Goal: Task Accomplishment & Management: Use online tool/utility

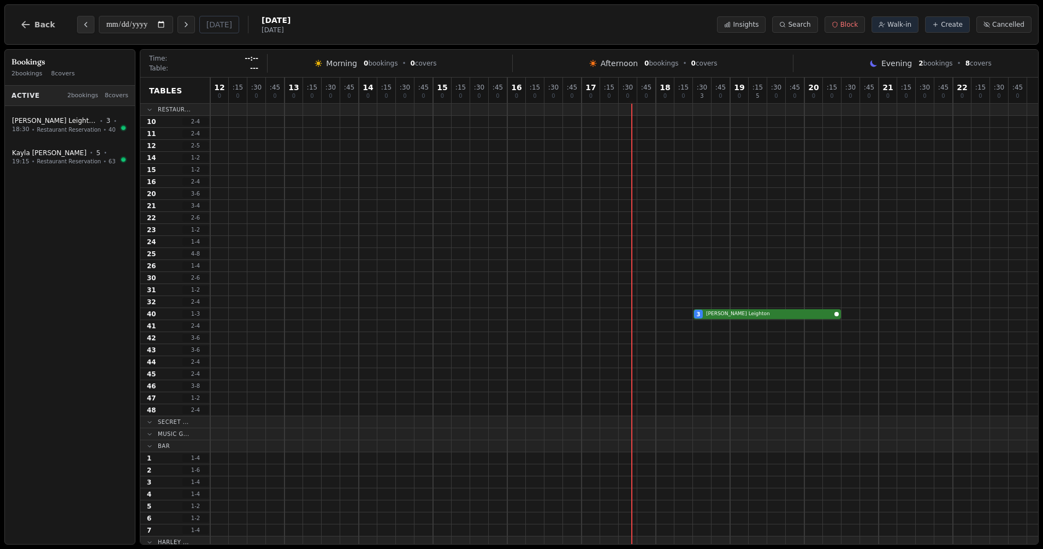
click at [77, 29] on button "Previous day" at bounding box center [85, 24] width 17 height 17
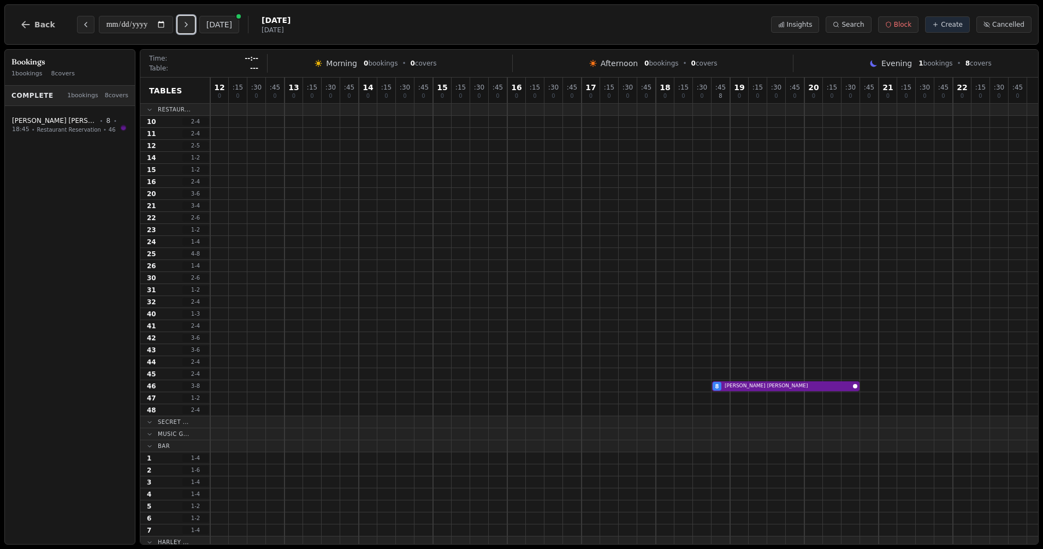
click at [190, 25] on icon "Next day" at bounding box center [186, 24] width 9 height 9
type input "**********"
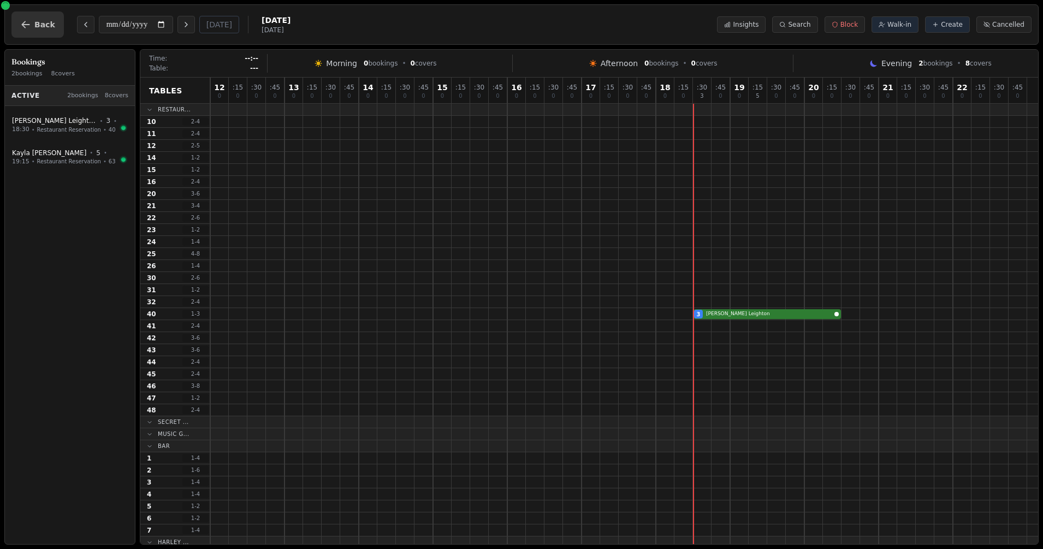
click at [40, 26] on span "Back" at bounding box center [44, 25] width 21 height 8
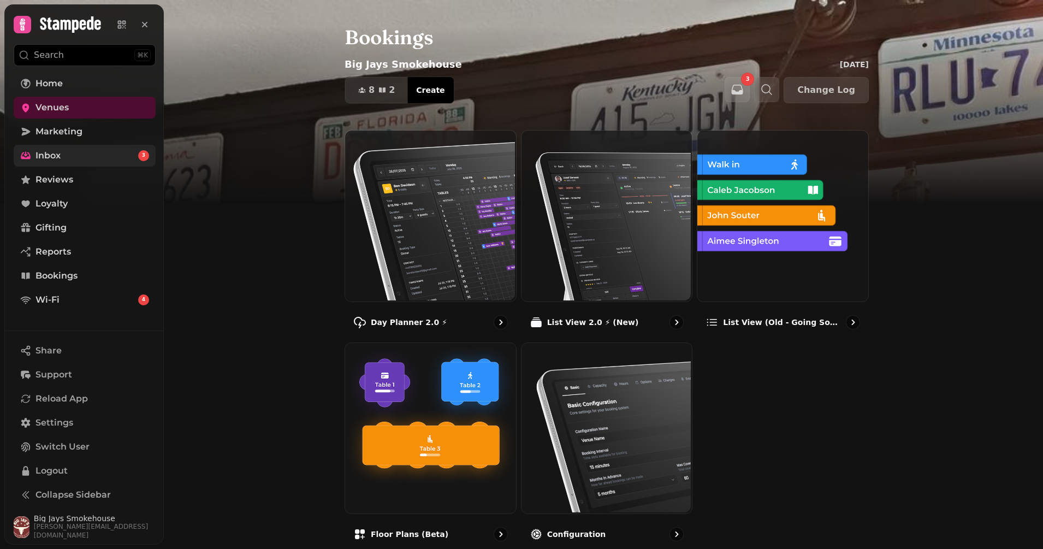
click at [39, 147] on link "Inbox 3" at bounding box center [85, 156] width 142 height 22
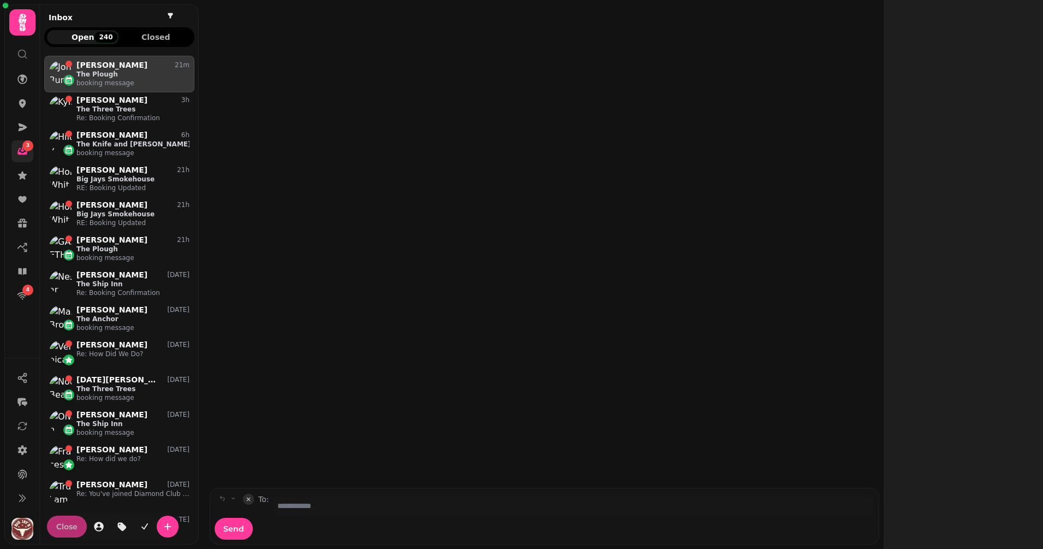
scroll to position [473, 140]
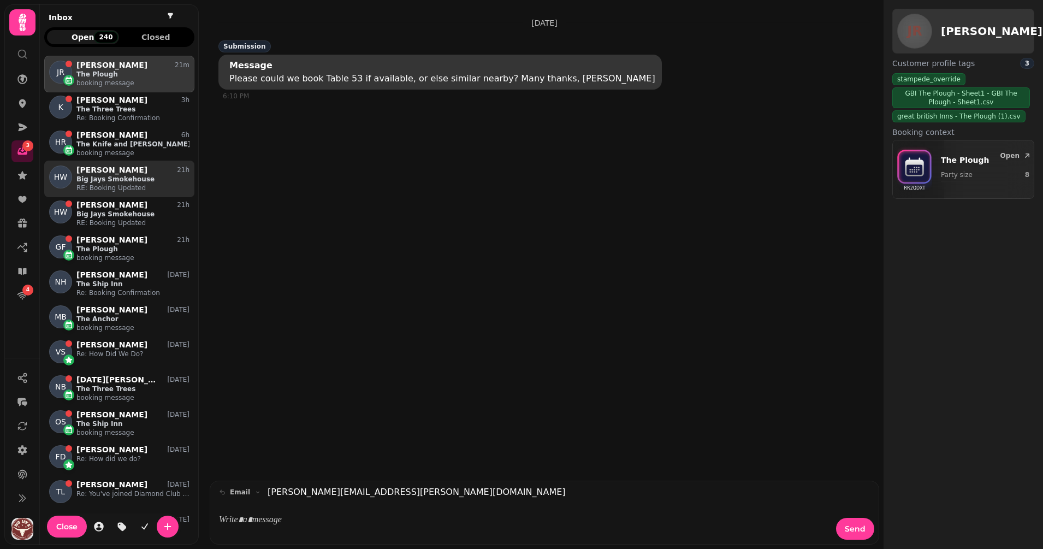
click at [110, 175] on p "Big Jays Smokehouse" at bounding box center [132, 179] width 113 height 9
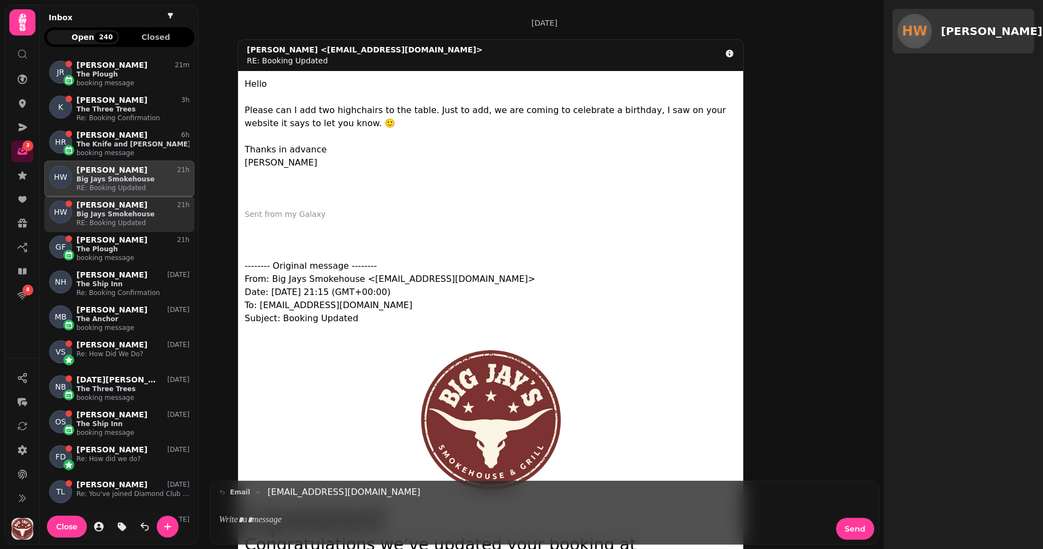
click at [104, 222] on p "RE: Booking Updated" at bounding box center [132, 222] width 113 height 9
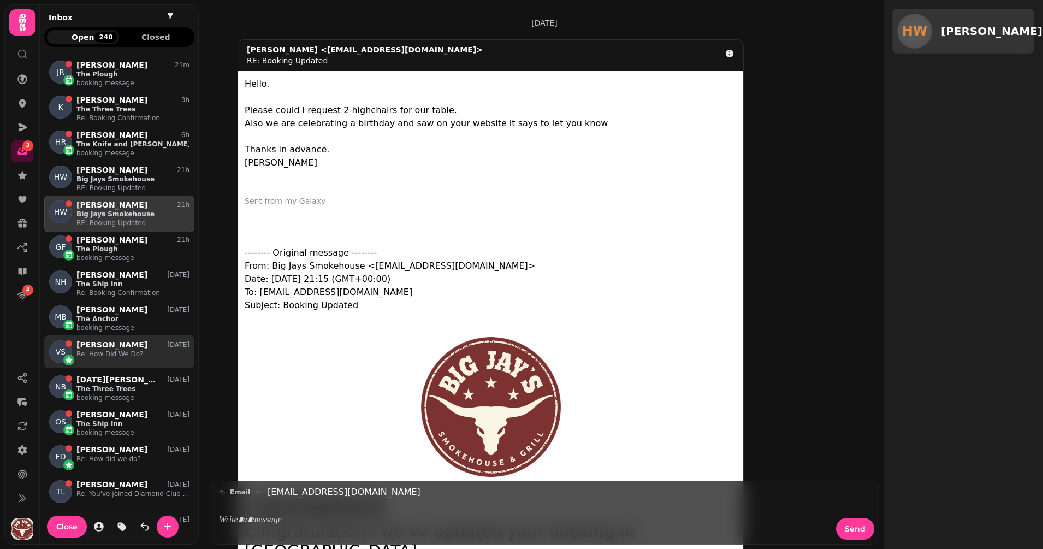
click at [110, 351] on p "Re: How Did We Do?" at bounding box center [132, 353] width 113 height 9
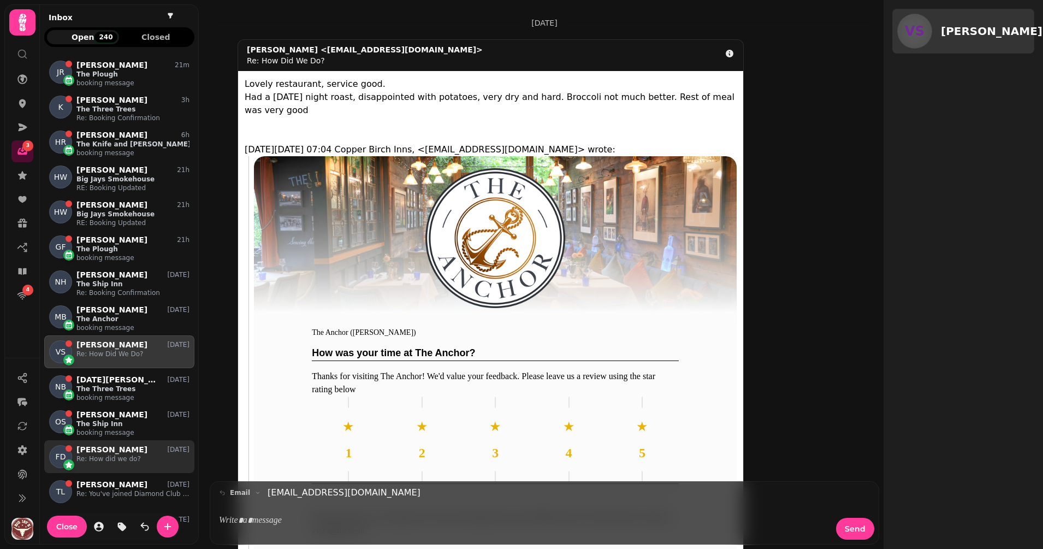
click at [131, 460] on p "Re: How did we do?" at bounding box center [132, 458] width 113 height 9
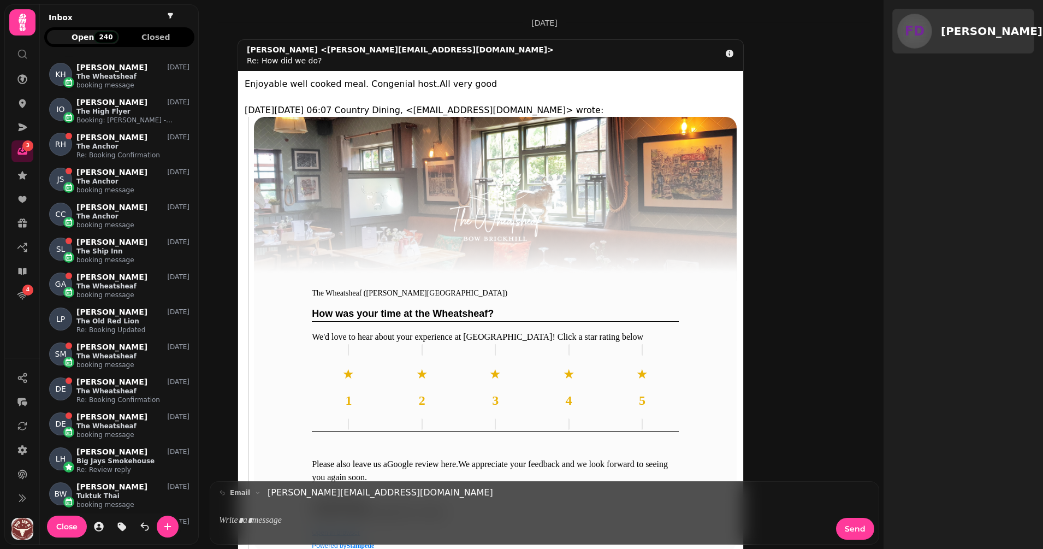
scroll to position [491, 0]
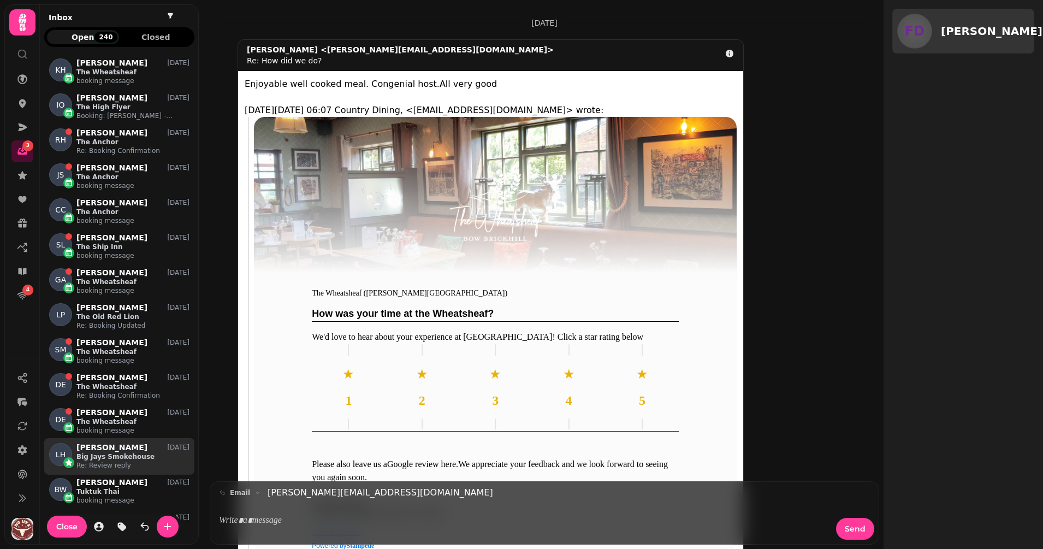
click at [142, 456] on p "Big Jays Smokehouse" at bounding box center [132, 456] width 113 height 9
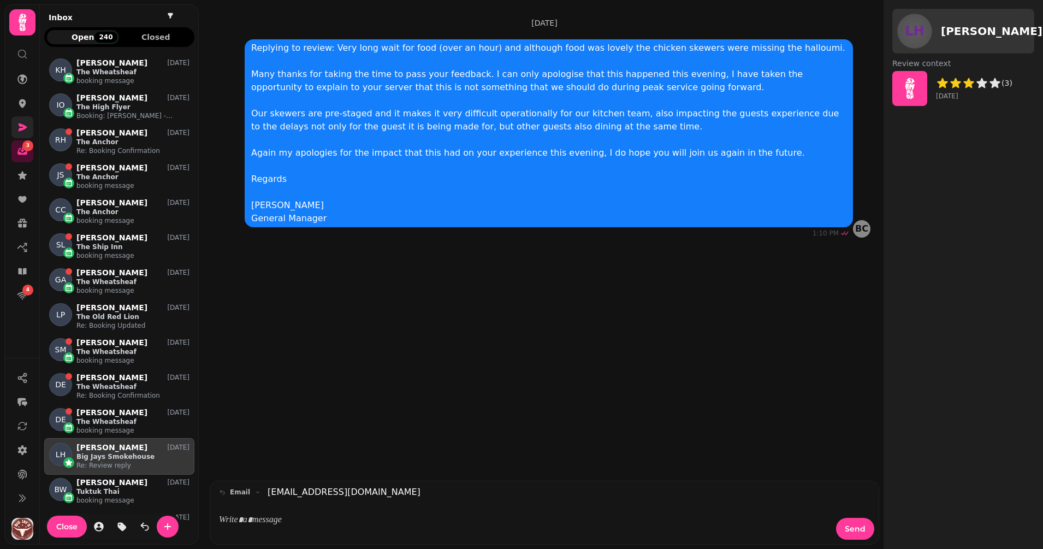
click at [22, 117] on link at bounding box center [22, 127] width 22 height 22
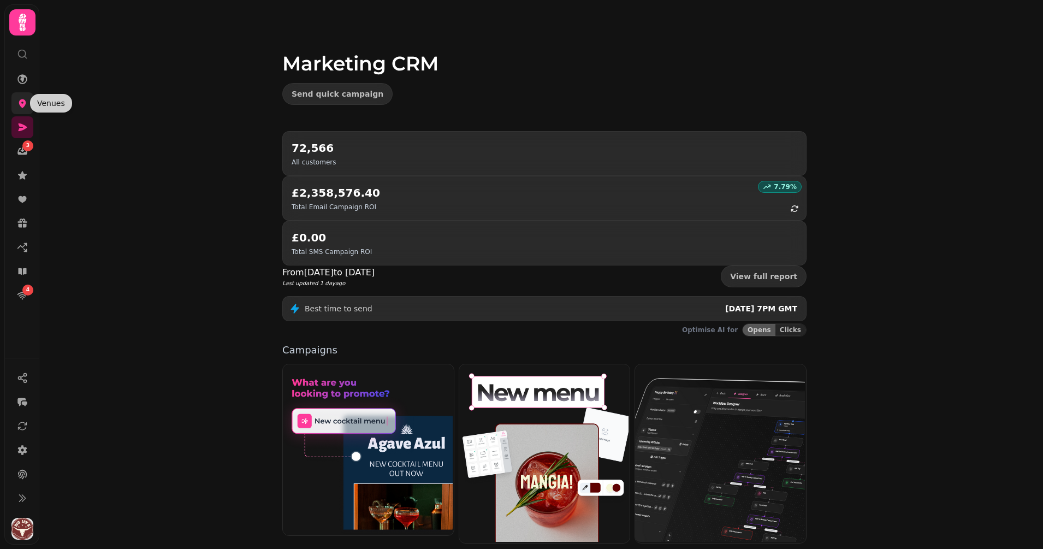
click at [24, 99] on icon at bounding box center [22, 103] width 11 height 11
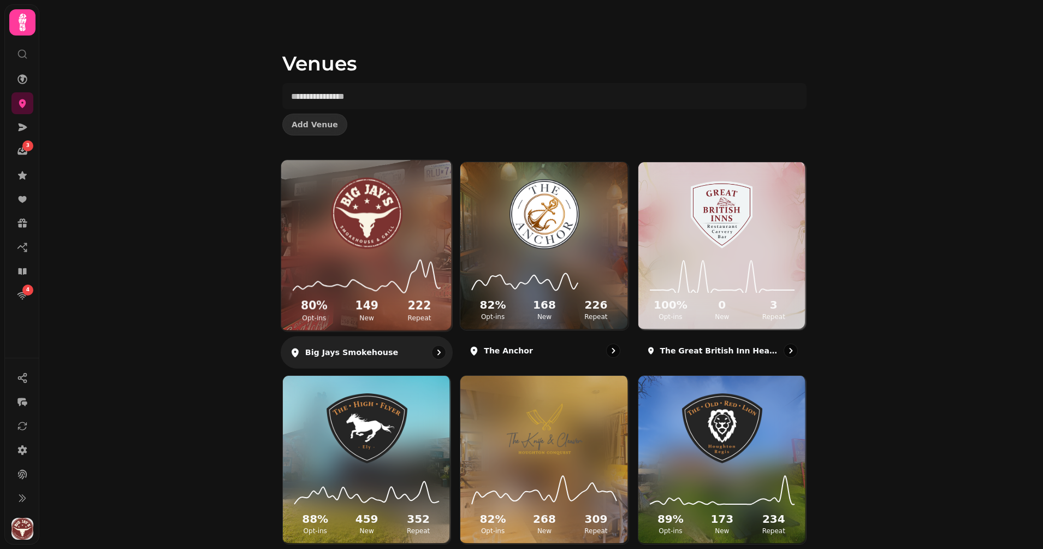
click at [350, 206] on img at bounding box center [366, 213] width 128 height 72
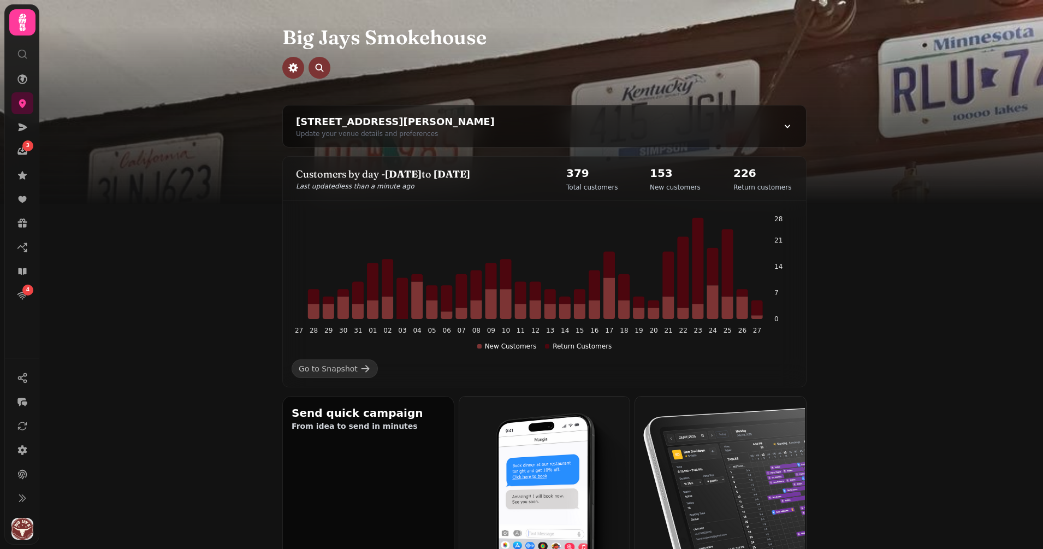
scroll to position [480, 0]
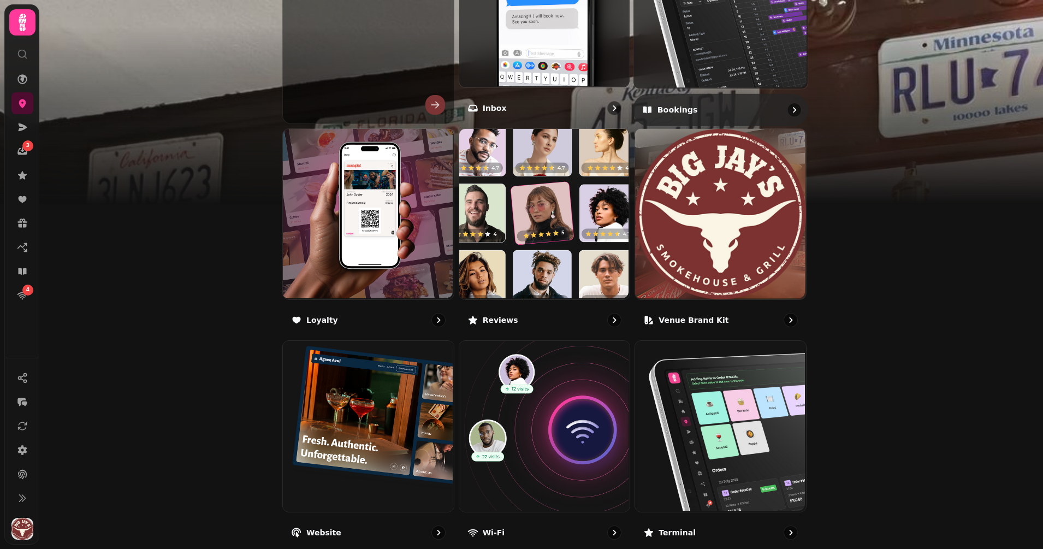
click at [666, 61] on img at bounding box center [719, 0] width 174 height 174
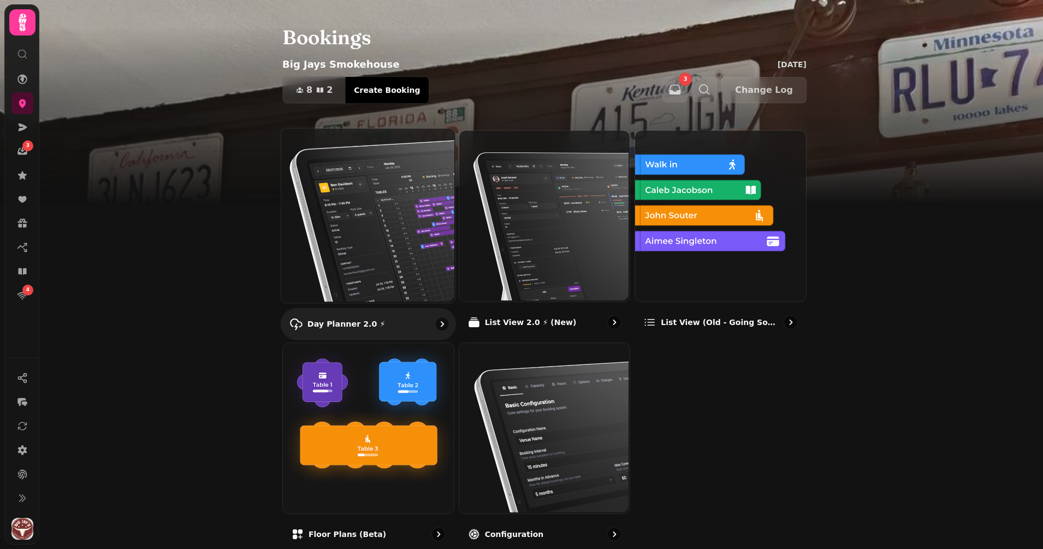
click at [330, 245] on img at bounding box center [367, 214] width 174 height 174
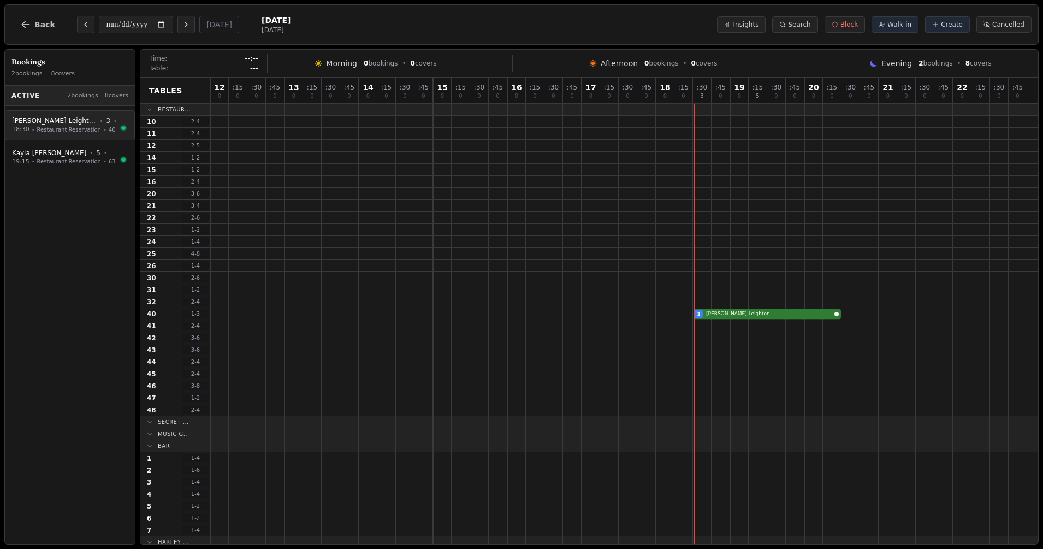
click at [69, 120] on div "[PERSON_NAME] • 3 •" at bounding box center [64, 120] width 105 height 9
select select "****"
select select "*"
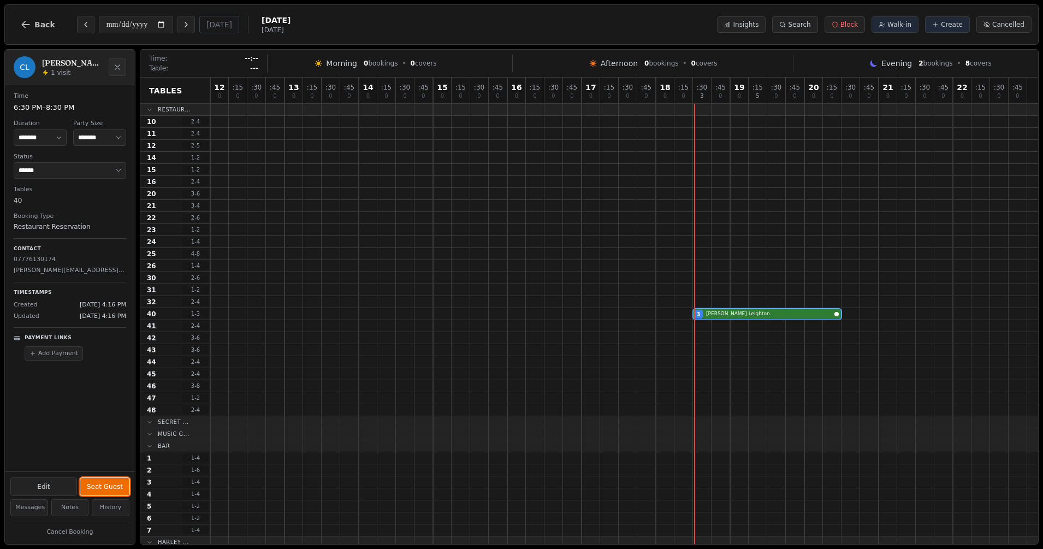
click at [108, 485] on button "Seat Guest" at bounding box center [104, 486] width 49 height 17
select select "******"
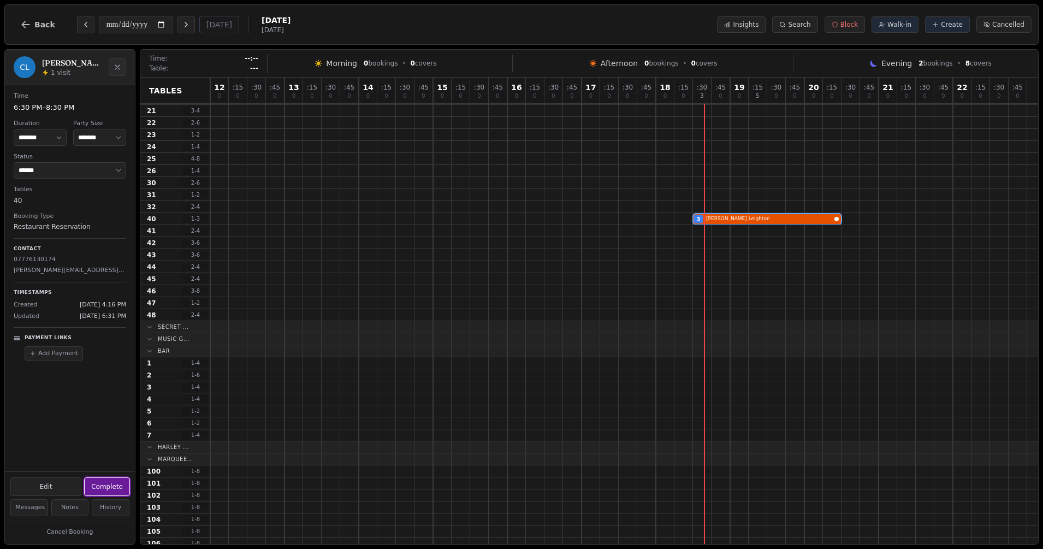
scroll to position [50, 0]
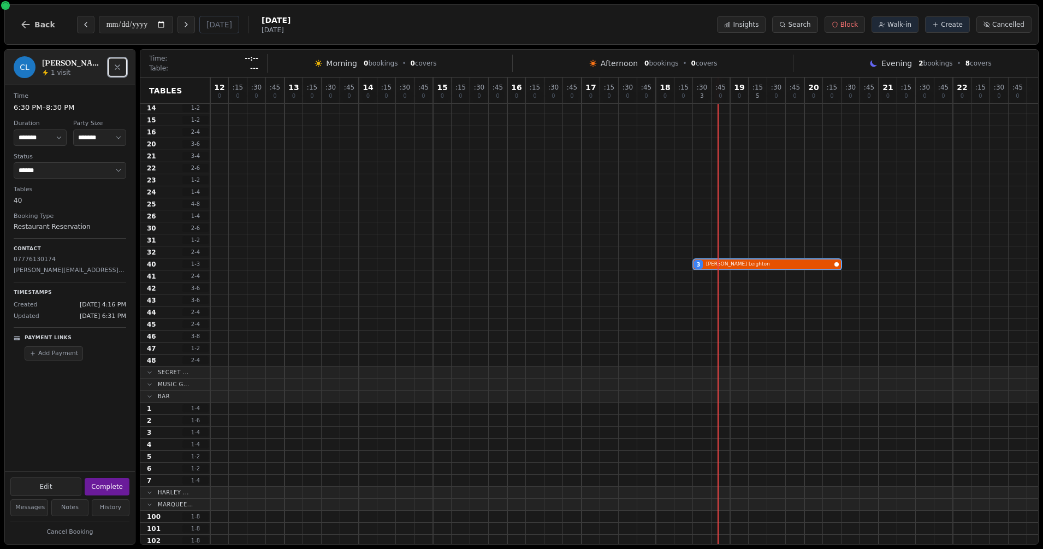
click at [118, 67] on icon "Close" at bounding box center [117, 67] width 9 height 9
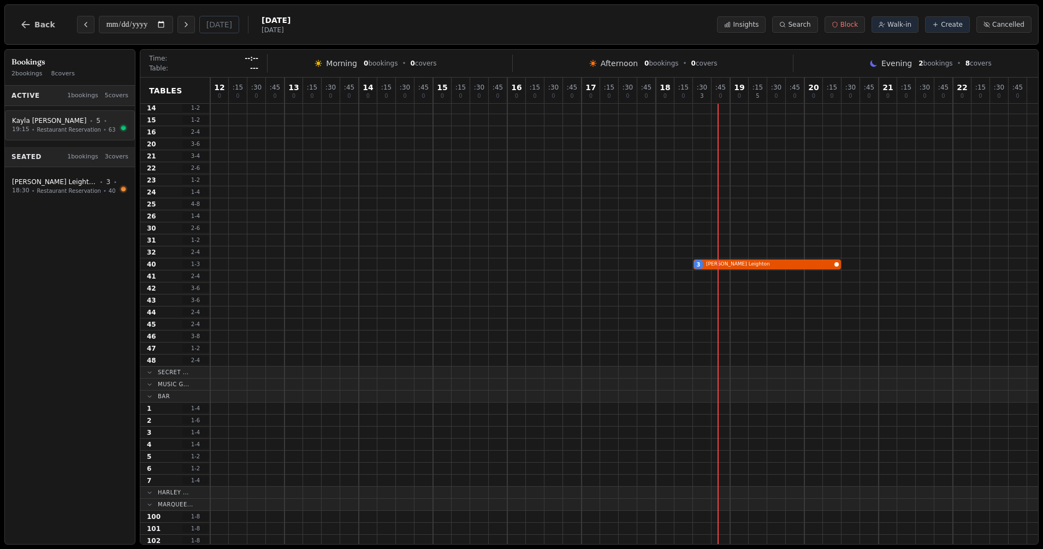
click at [64, 128] on span "Restaurant Reservation" at bounding box center [69, 130] width 64 height 8
select select "****"
select select "*"
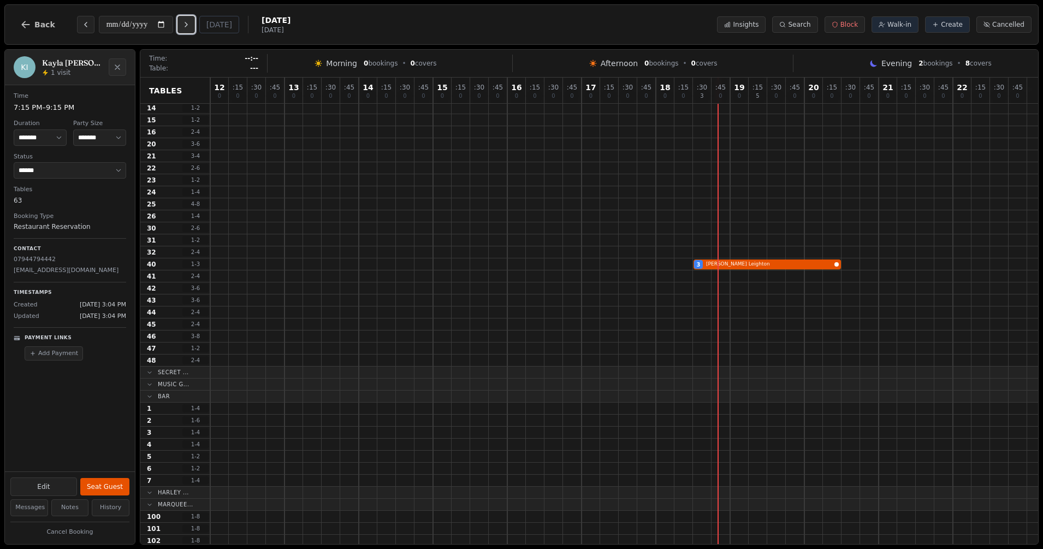
click at [195, 26] on button "Next day" at bounding box center [185, 24] width 17 height 17
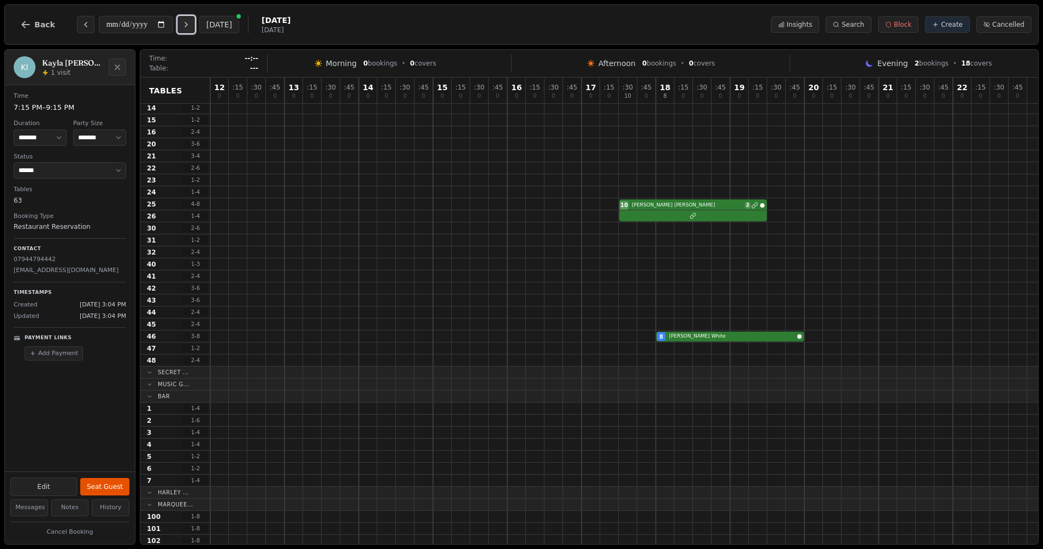
click at [195, 26] on button "Next day" at bounding box center [185, 24] width 17 height 17
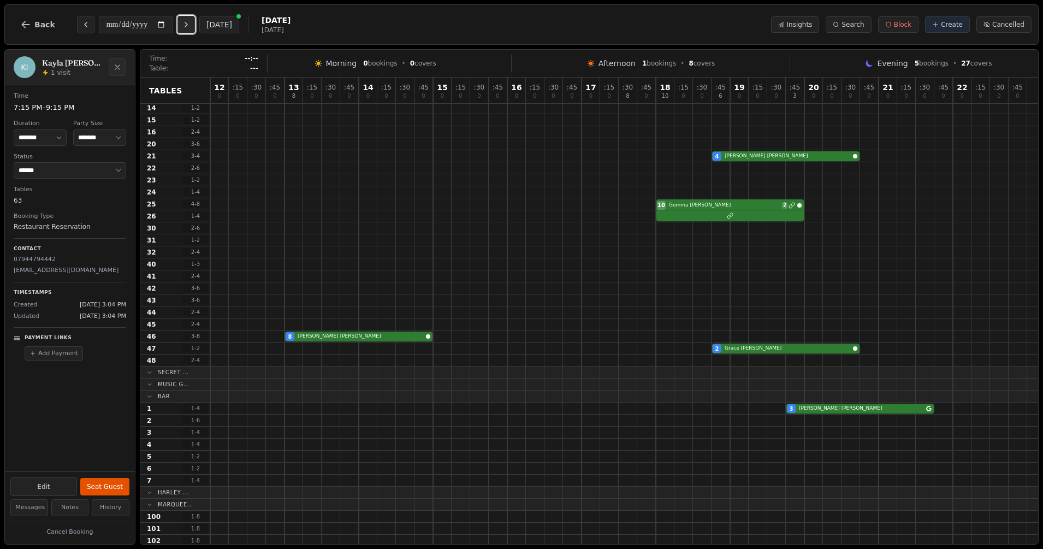
click at [195, 26] on button "Next day" at bounding box center [185, 24] width 17 height 17
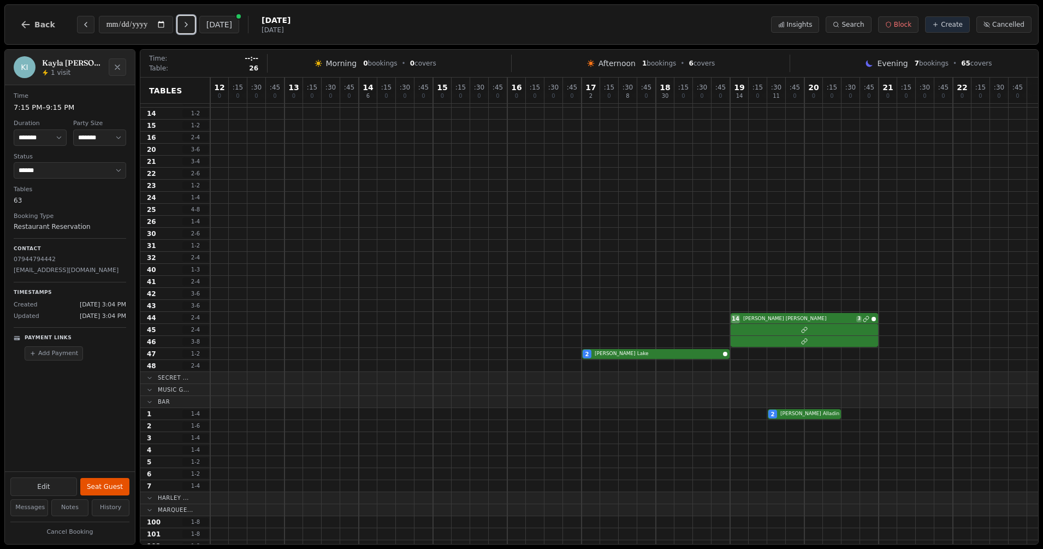
scroll to position [0, 0]
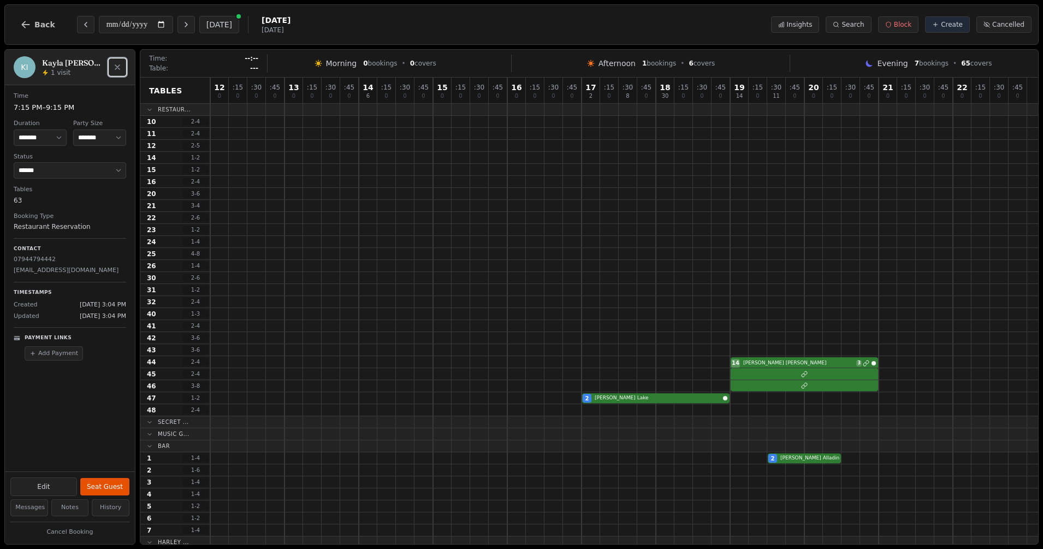
click at [119, 61] on button "Close" at bounding box center [117, 66] width 17 height 17
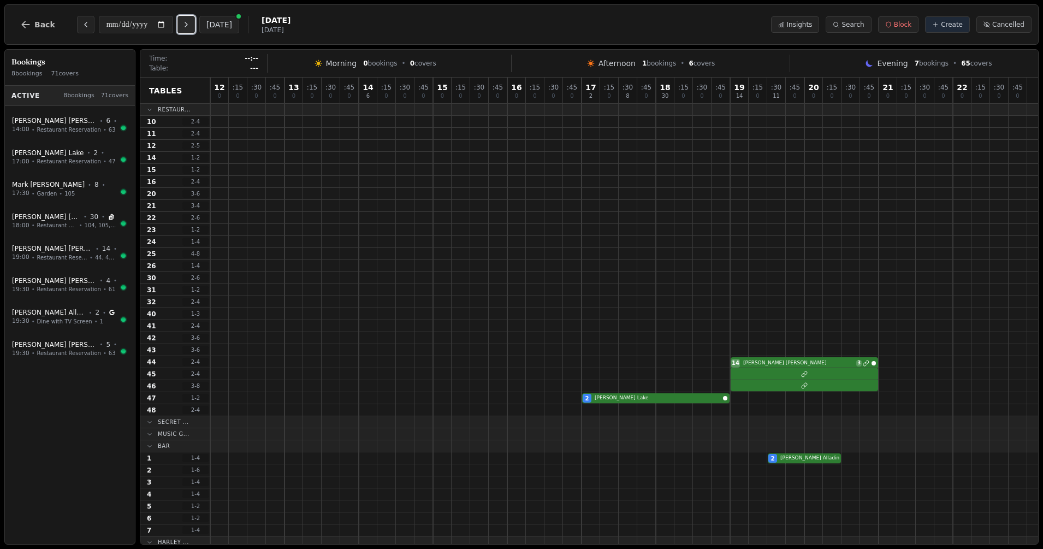
click at [194, 21] on button "Next day" at bounding box center [185, 24] width 17 height 17
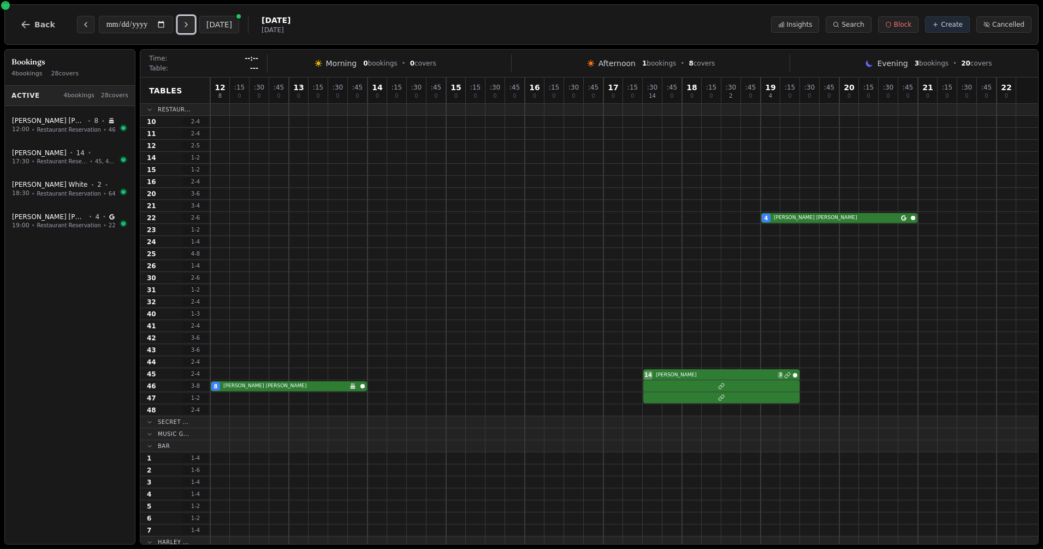
click at [194, 21] on button "Next day" at bounding box center [185, 24] width 17 height 17
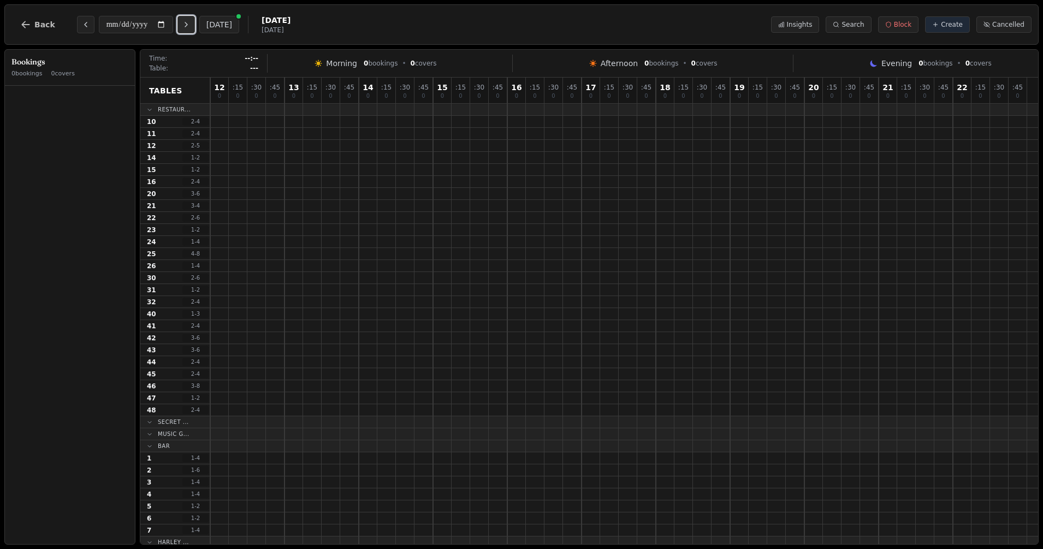
click at [194, 21] on button "Next day" at bounding box center [185, 24] width 17 height 17
click at [188, 25] on icon "Next day" at bounding box center [186, 24] width 9 height 9
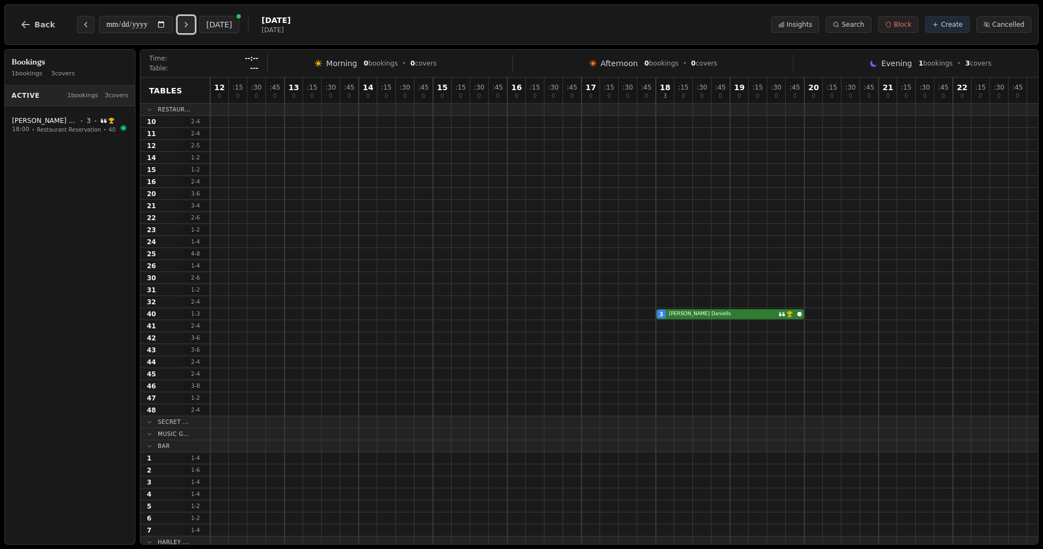
click at [188, 25] on icon "Next day" at bounding box center [186, 24] width 9 height 9
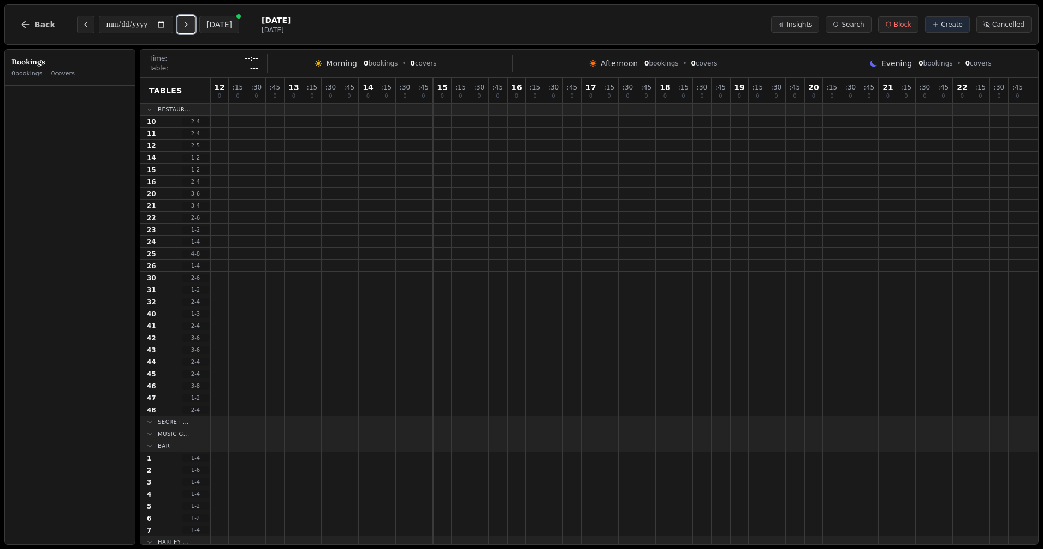
click at [188, 25] on icon "Next day" at bounding box center [186, 24] width 9 height 9
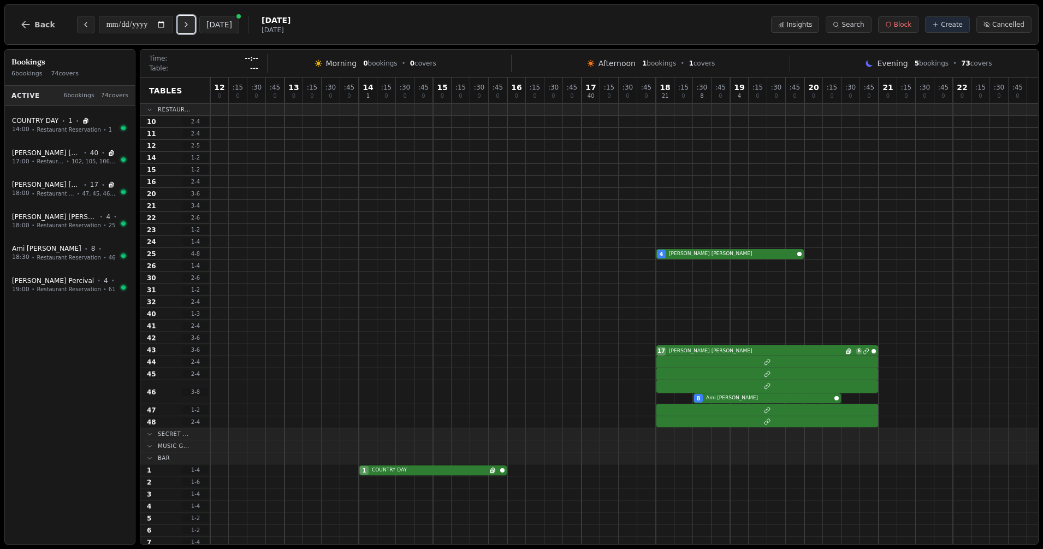
click at [191, 28] on icon "Next day" at bounding box center [186, 24] width 9 height 9
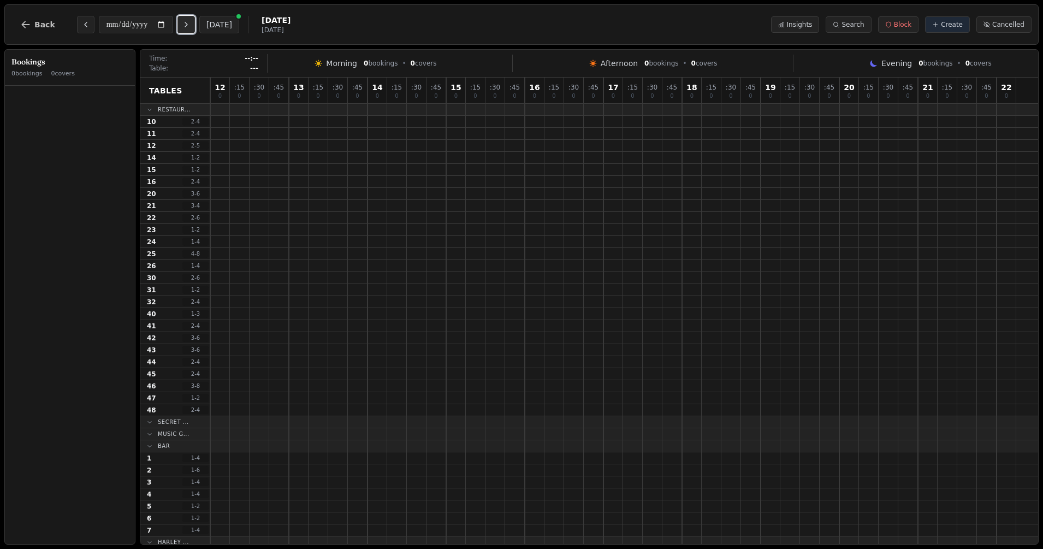
click at [191, 28] on icon "Next day" at bounding box center [186, 24] width 9 height 9
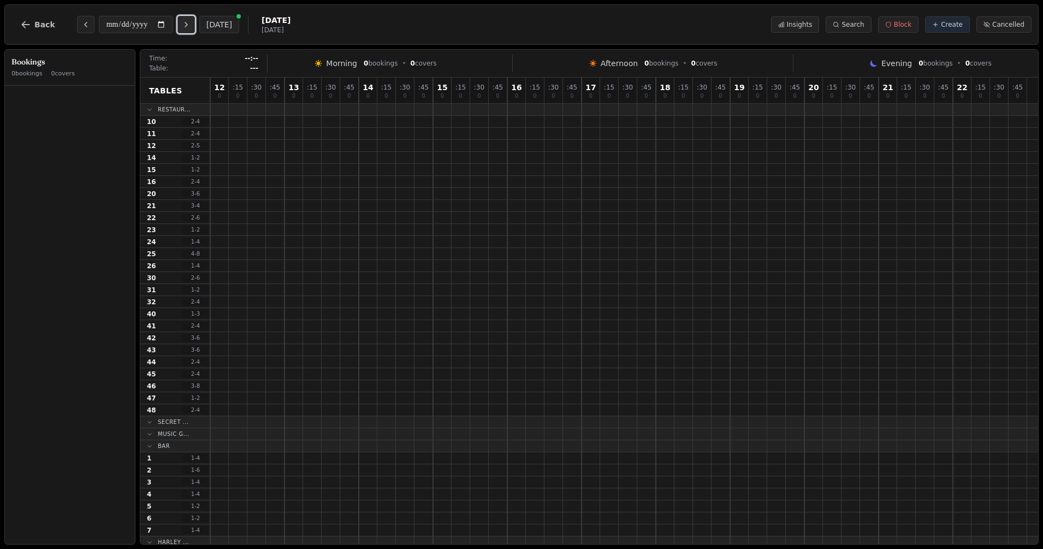
click at [191, 28] on icon "Next day" at bounding box center [186, 24] width 9 height 9
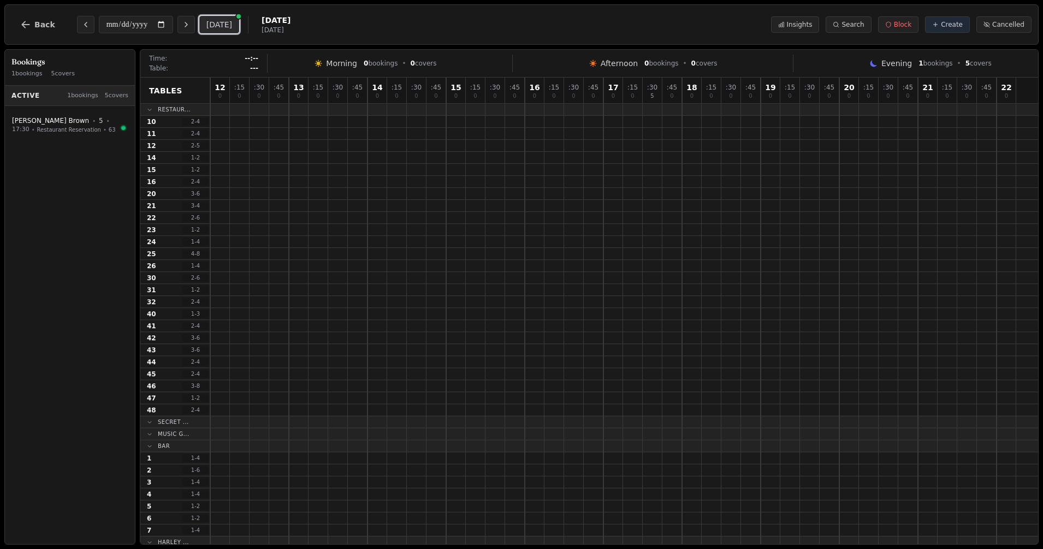
click at [228, 25] on button "[DATE]" at bounding box center [219, 24] width 40 height 17
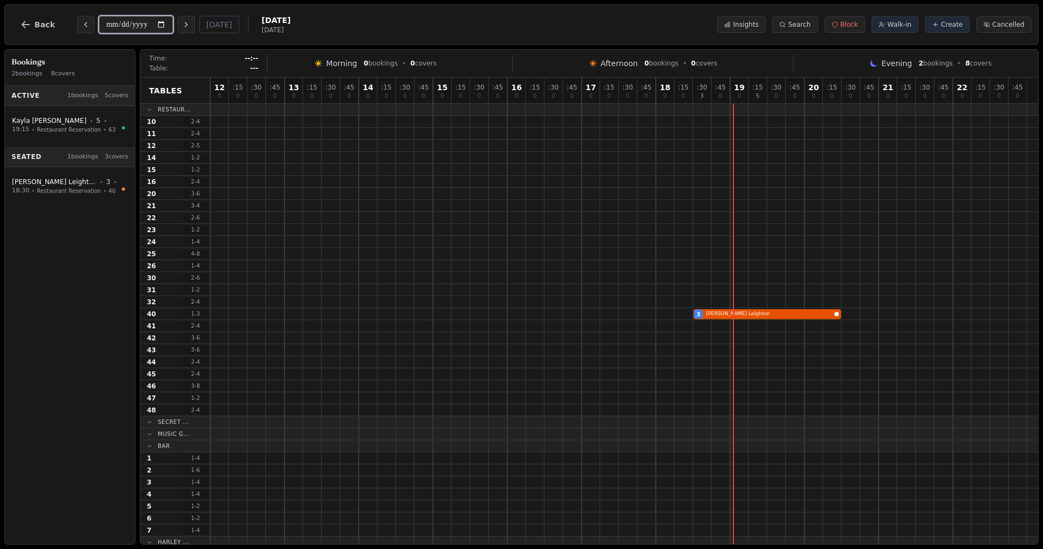
click at [132, 26] on input "**********" at bounding box center [136, 24] width 74 height 17
click at [183, 22] on icon "Next day" at bounding box center [186, 24] width 9 height 9
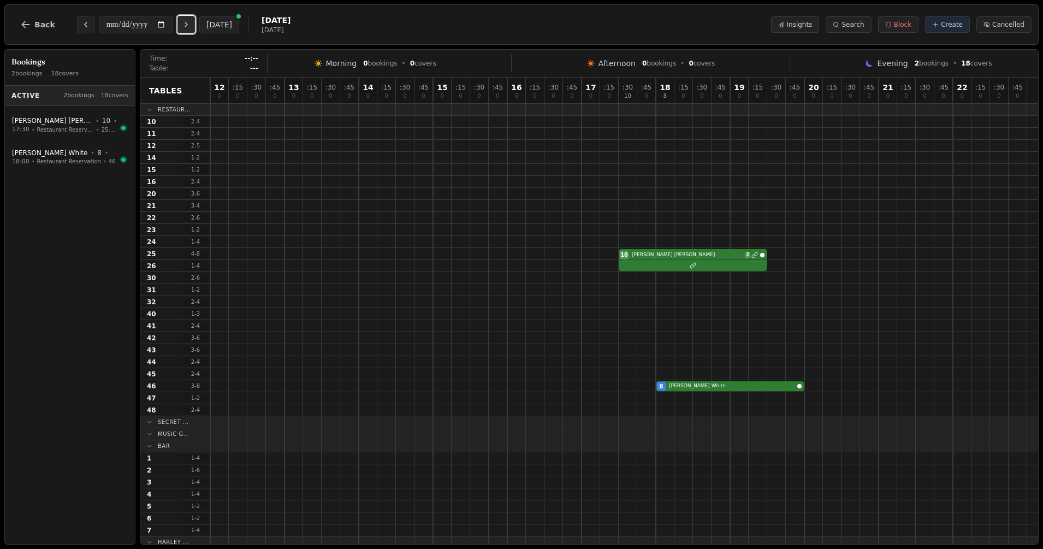
click at [183, 22] on icon "Next day" at bounding box center [186, 24] width 9 height 9
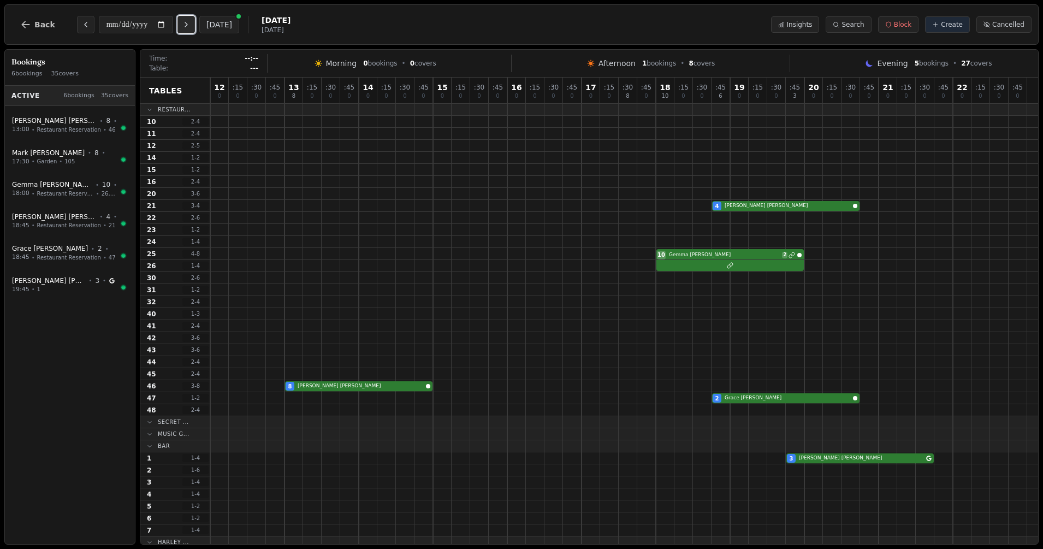
click at [183, 22] on icon "Next day" at bounding box center [186, 24] width 9 height 9
type input "**********"
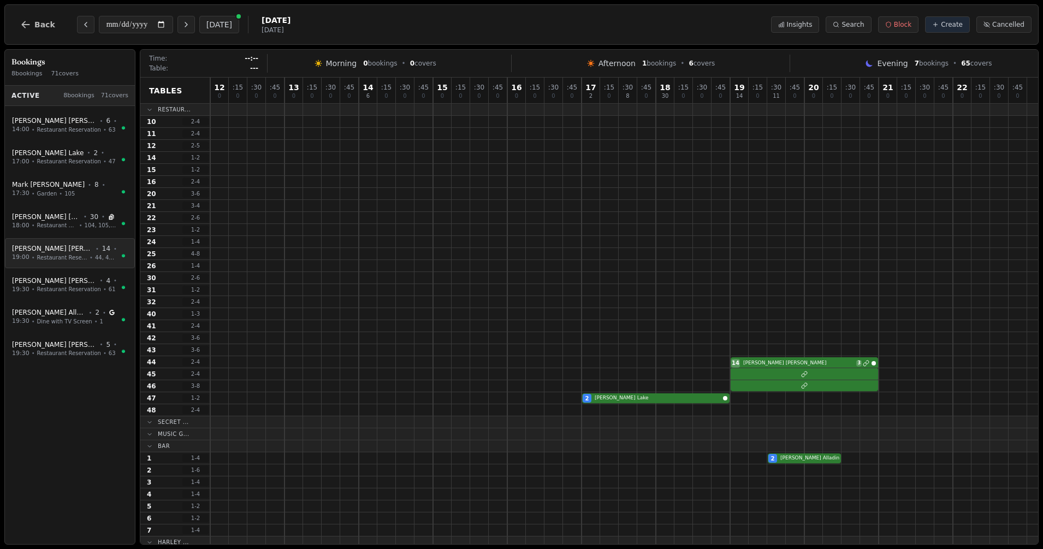
click at [61, 259] on span "Restaurant Reservation" at bounding box center [62, 257] width 50 height 8
select select "****"
select select "**"
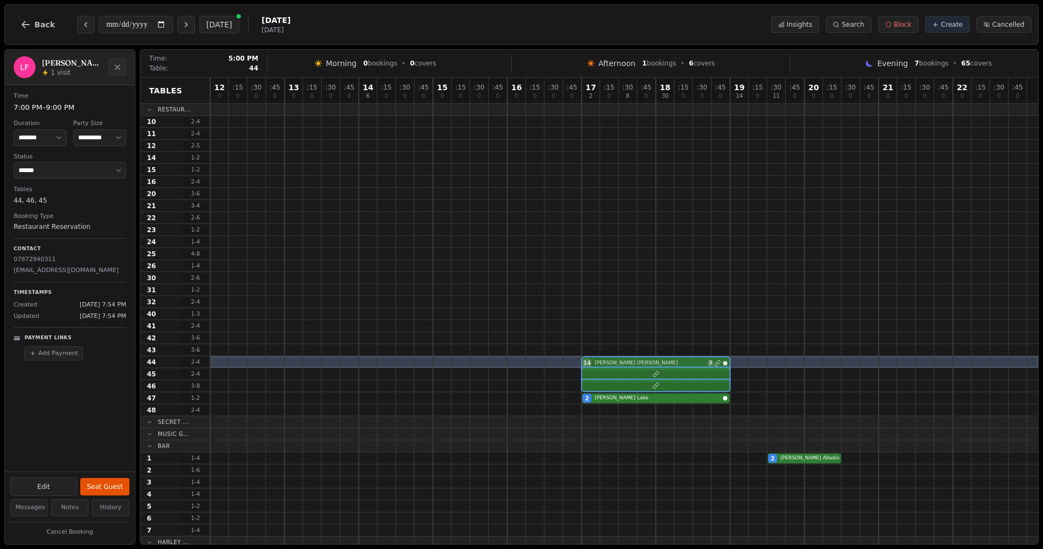
drag, startPoint x: 737, startPoint y: 361, endPoint x: 592, endPoint y: 363, distance: 144.1
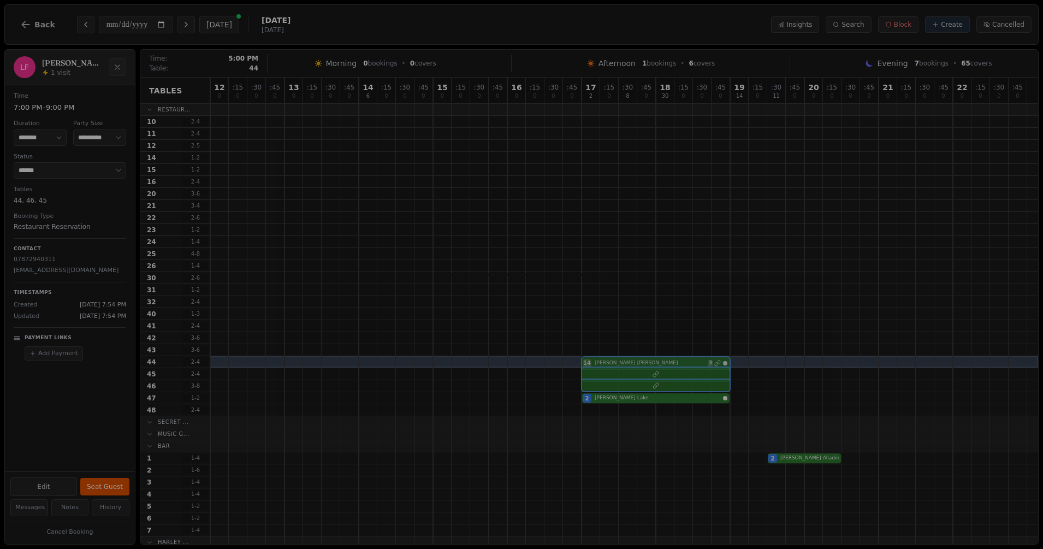
click at [592, 363] on div "14 [PERSON_NAME] 3" at bounding box center [624, 362] width 828 height 12
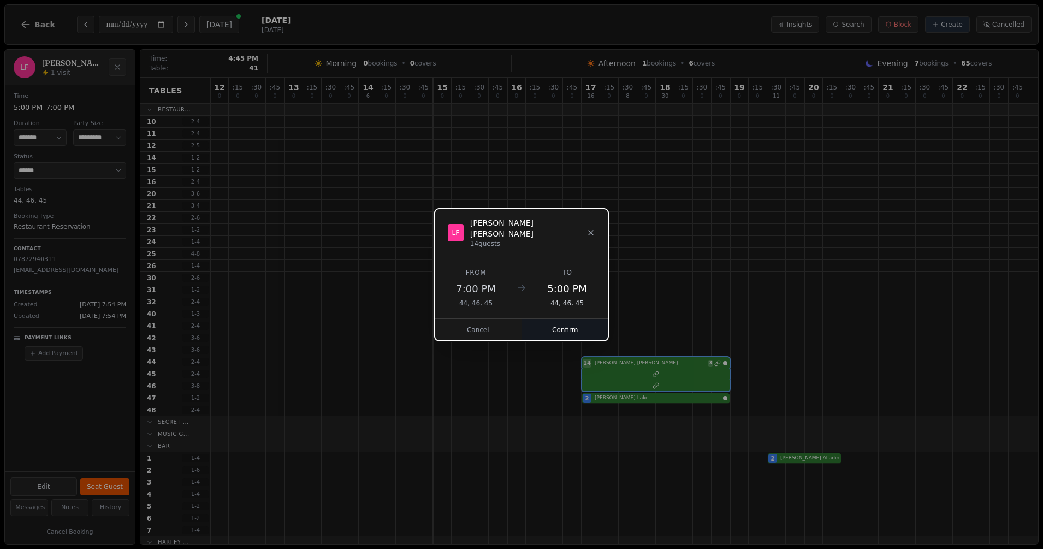
click at [569, 320] on button "Confirm" at bounding box center [565, 330] width 87 height 22
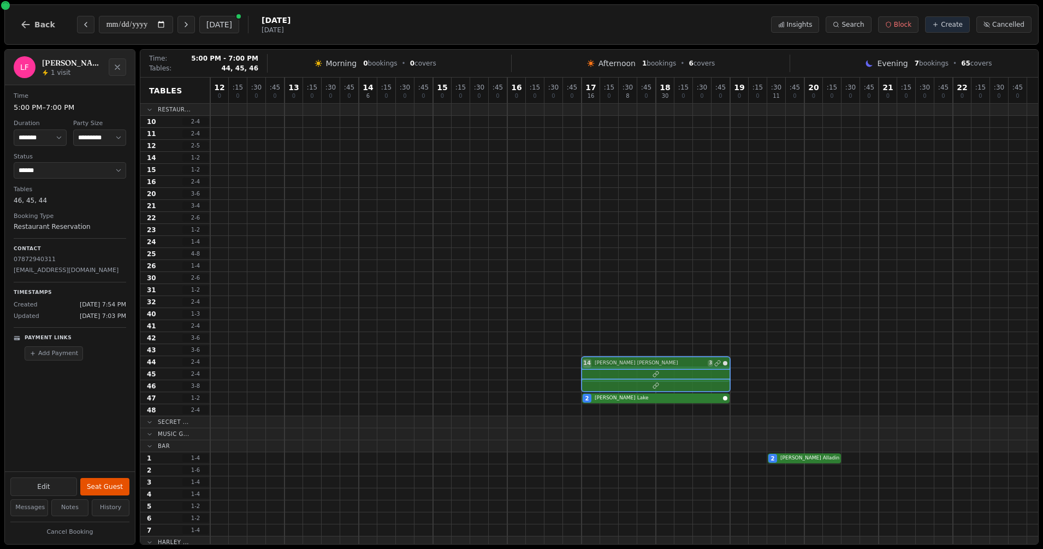
click at [609, 369] on div at bounding box center [624, 374] width 828 height 12
click at [610, 363] on div "14 [PERSON_NAME] 3" at bounding box center [624, 362] width 828 height 12
click at [115, 68] on icon "Close" at bounding box center [117, 67] width 9 height 9
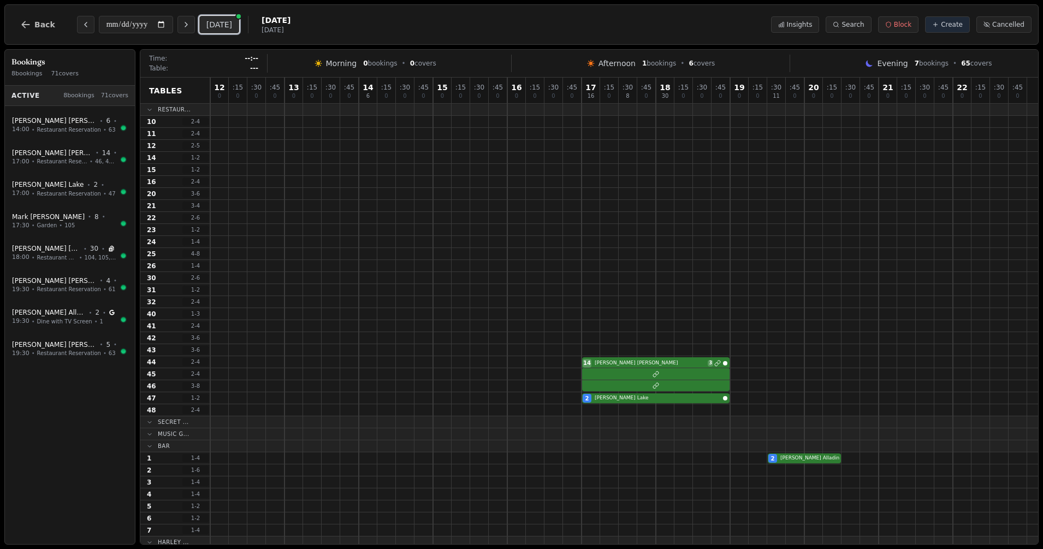
click at [217, 32] on button "[DATE]" at bounding box center [219, 24] width 40 height 17
type input "**********"
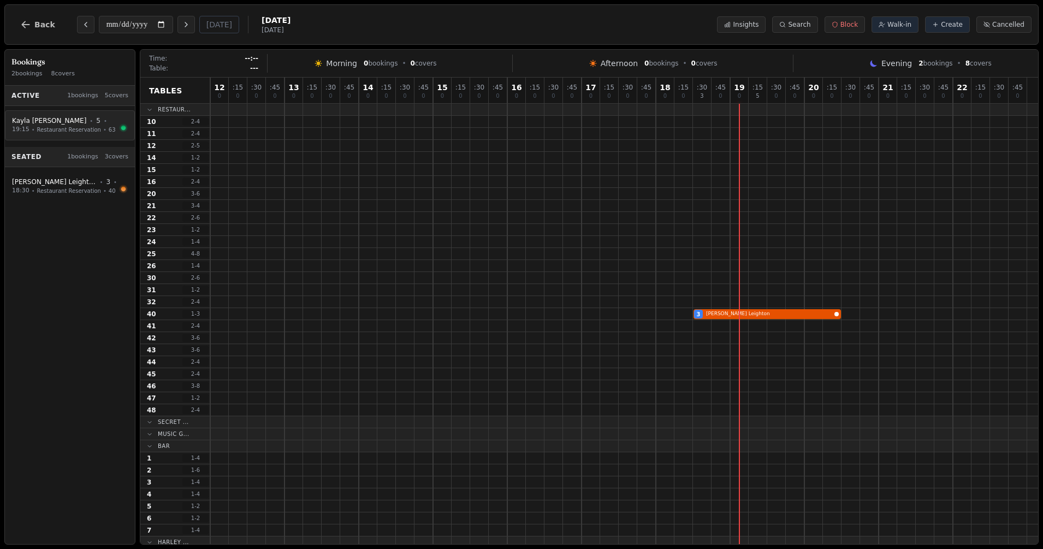
click at [72, 111] on button "[PERSON_NAME] • 5 • 19:15 • Restaurant Reservation • 63" at bounding box center [70, 125] width 130 height 30
select select "****"
select select "*"
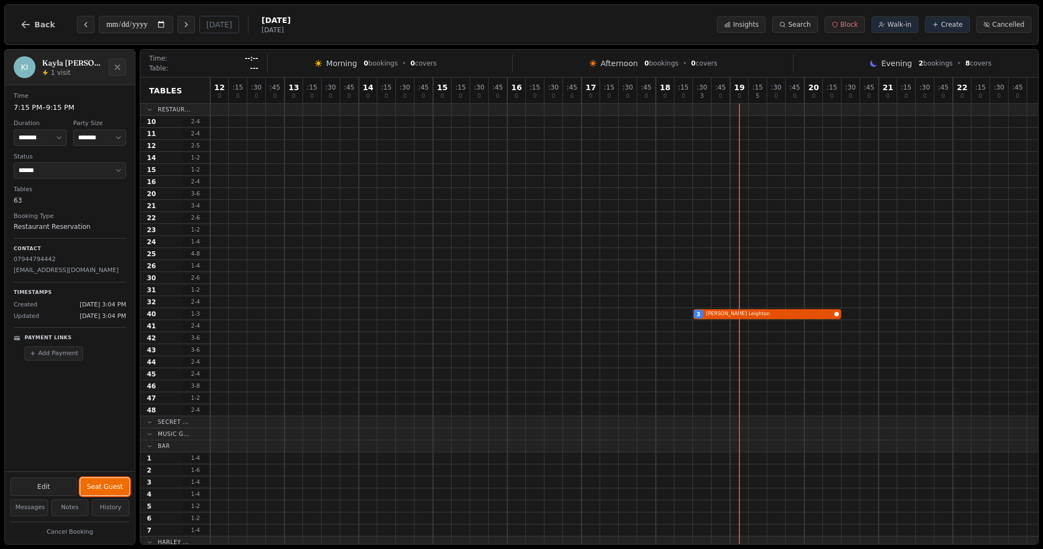
click at [115, 481] on button "Seat Guest" at bounding box center [104, 486] width 49 height 17
select select "******"
